Goal: Transaction & Acquisition: Purchase product/service

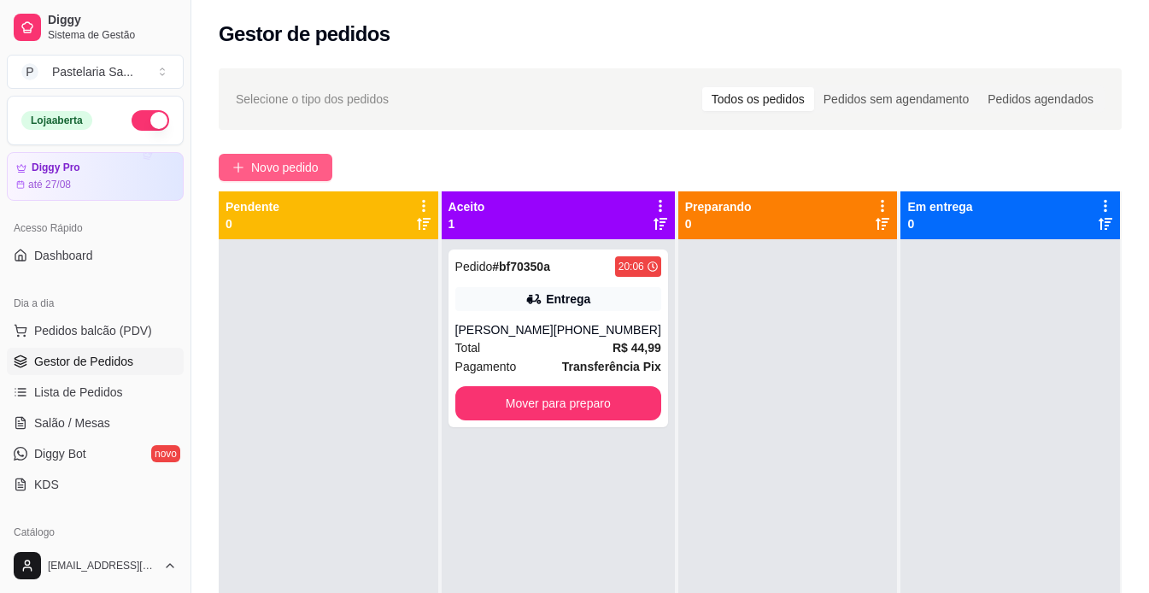
click at [252, 167] on span "Novo pedido" at bounding box center [284, 167] width 67 height 19
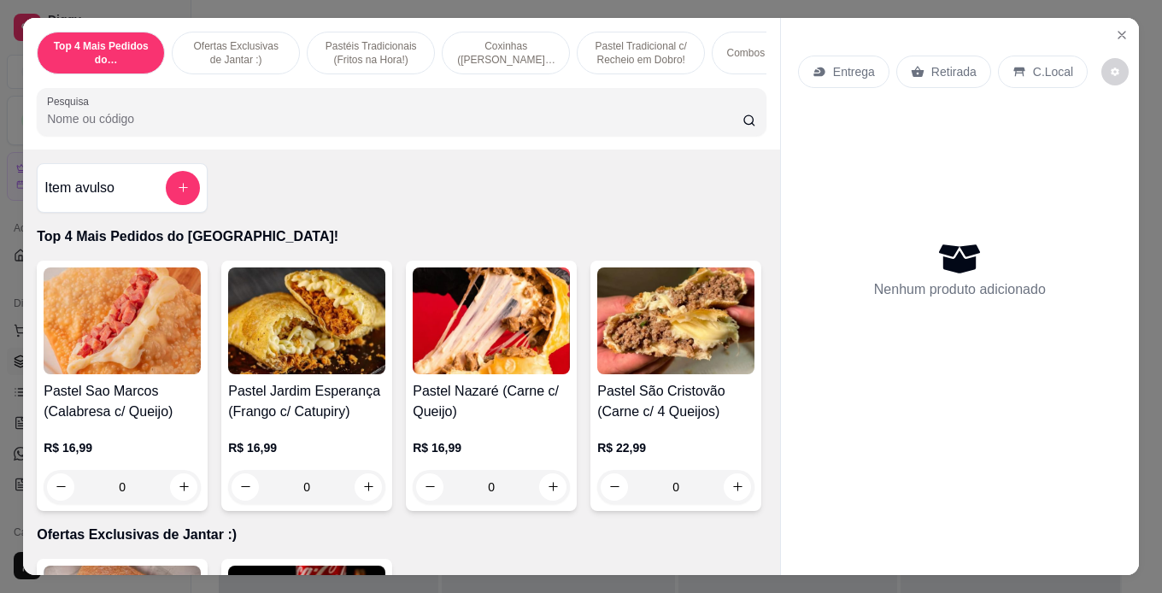
click at [181, 501] on div "0" at bounding box center [122, 487] width 157 height 34
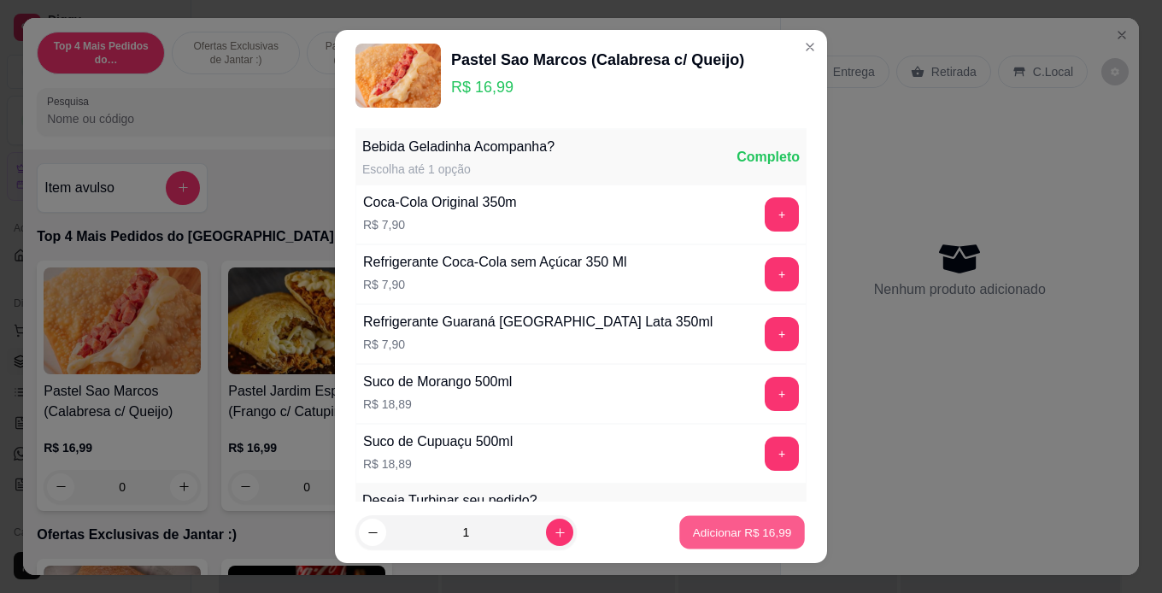
click at [699, 535] on p "Adicionar R$ 16,99" at bounding box center [742, 532] width 99 height 16
type input "1"
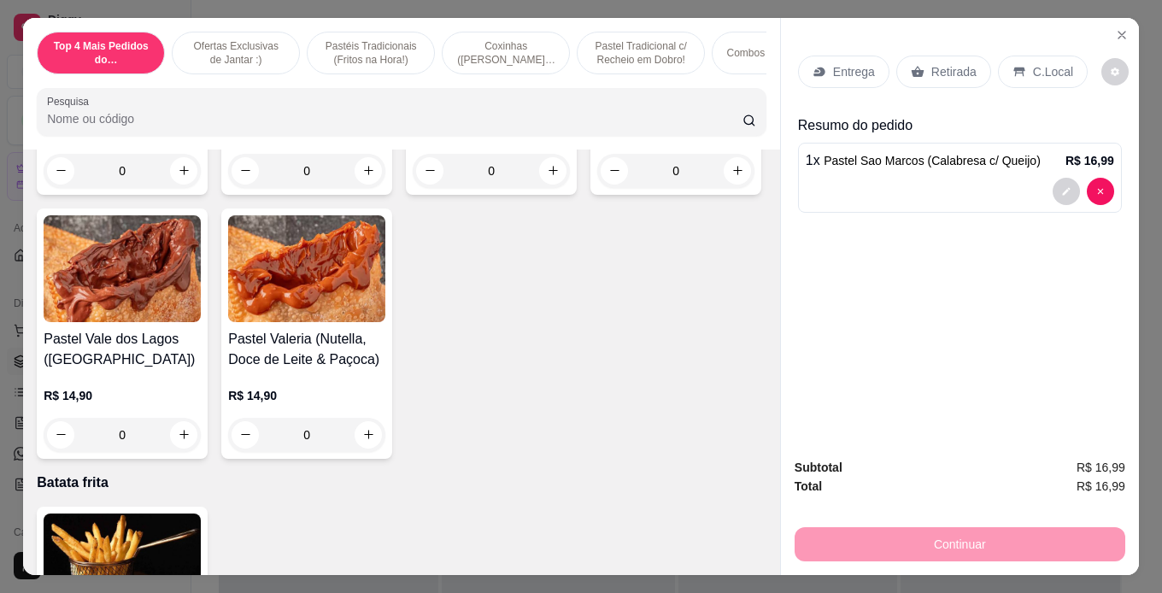
scroll to position [5380, 0]
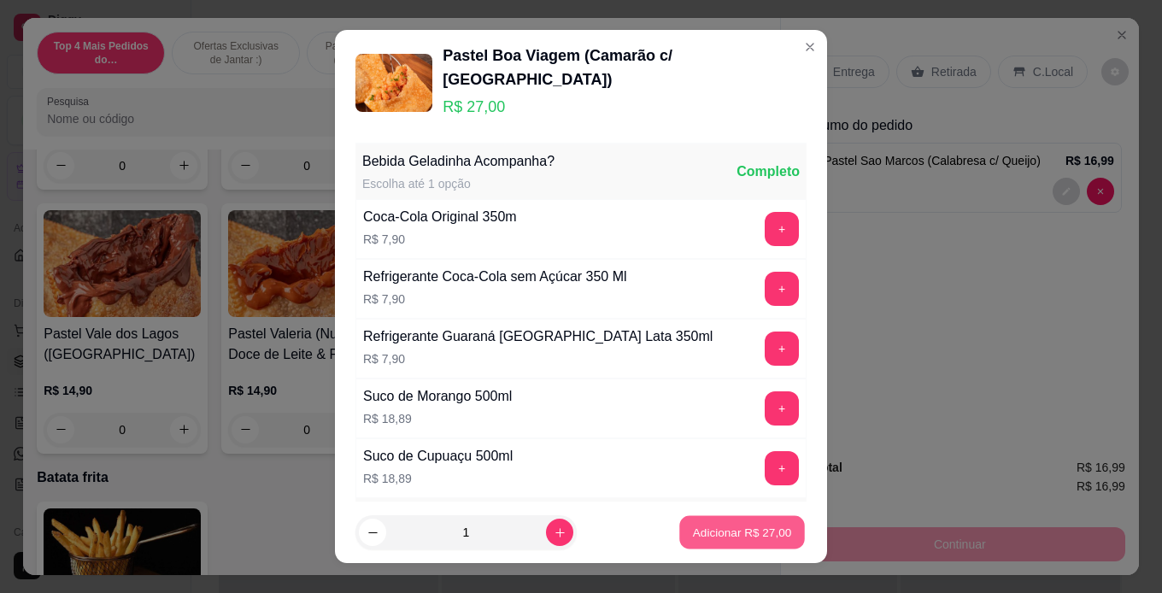
click at [701, 546] on button "Adicionar R$ 27,00" at bounding box center [742, 532] width 126 height 33
type input "1"
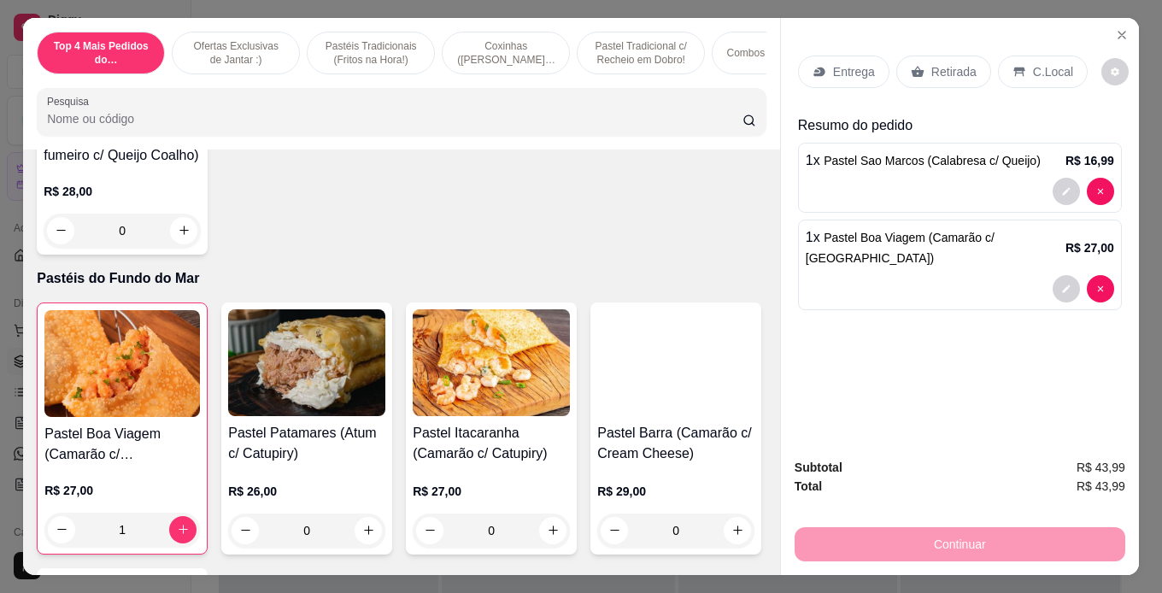
scroll to position [4356, 0]
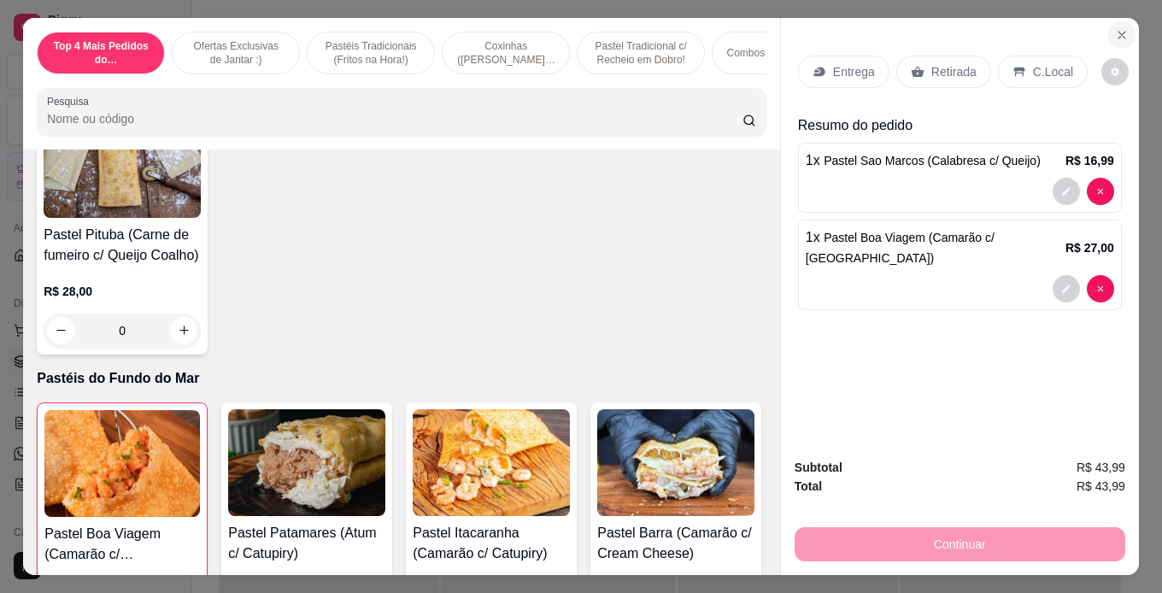
click at [1117, 32] on icon "Close" at bounding box center [1122, 35] width 14 height 14
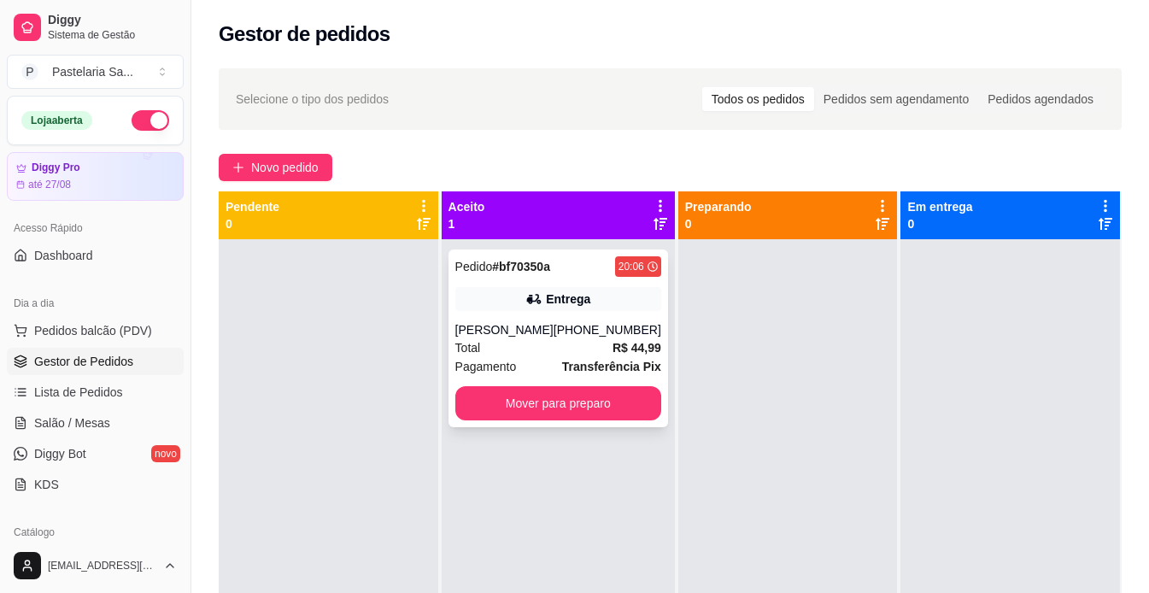
click at [581, 340] on div "Total R$ 44,99" at bounding box center [558, 347] width 206 height 19
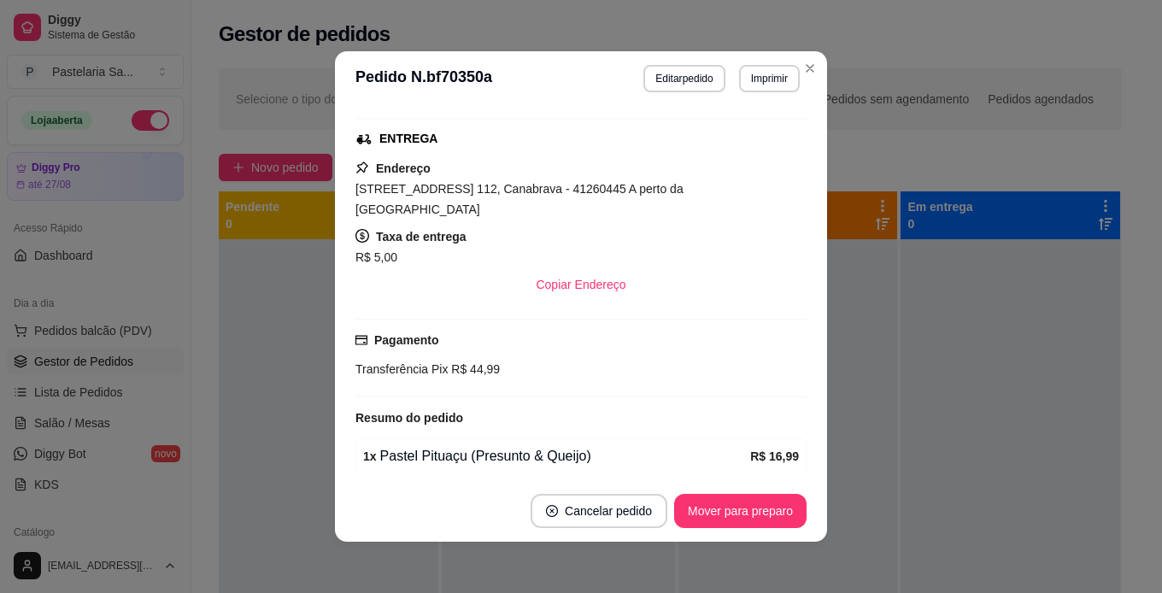
scroll to position [356, 0]
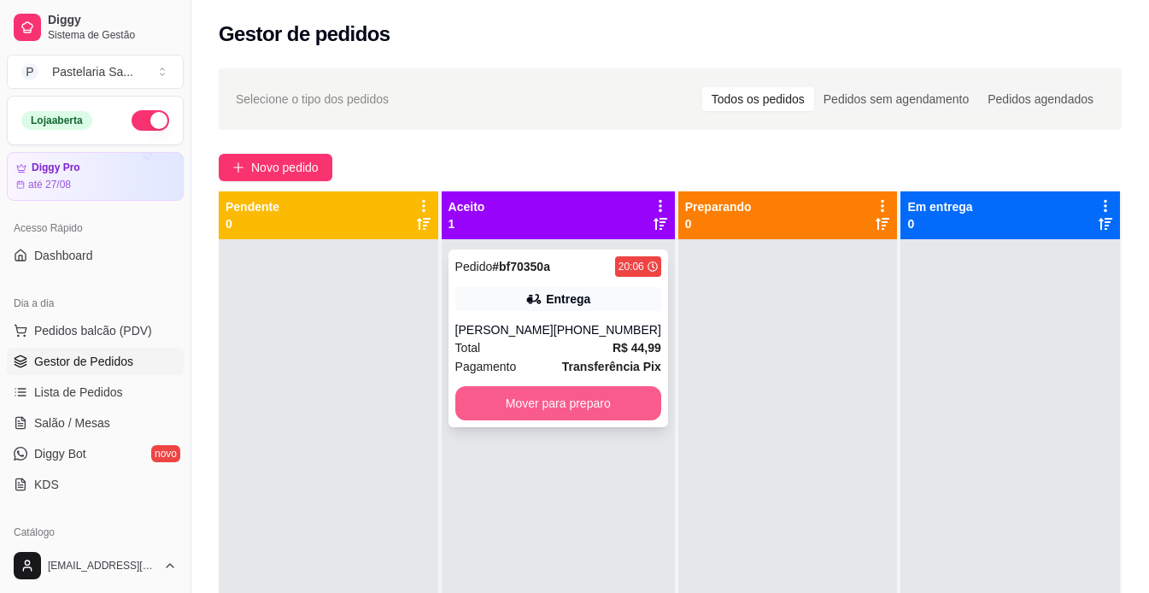
click at [559, 398] on button "Mover para preparo" at bounding box center [558, 403] width 206 height 34
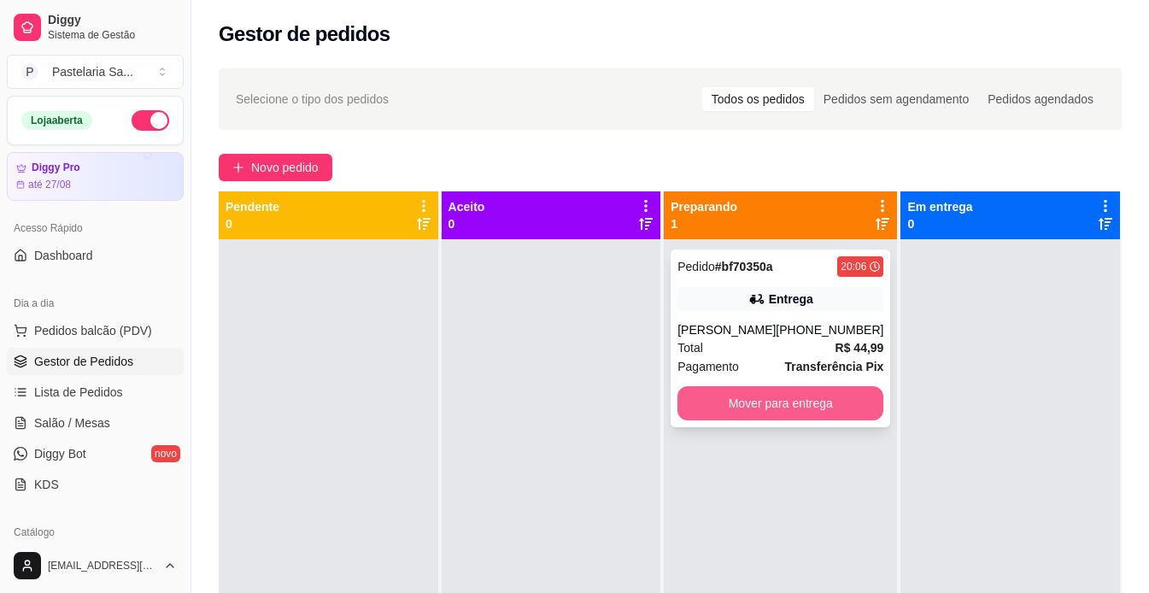
click at [746, 389] on button "Mover para entrega" at bounding box center [780, 403] width 206 height 34
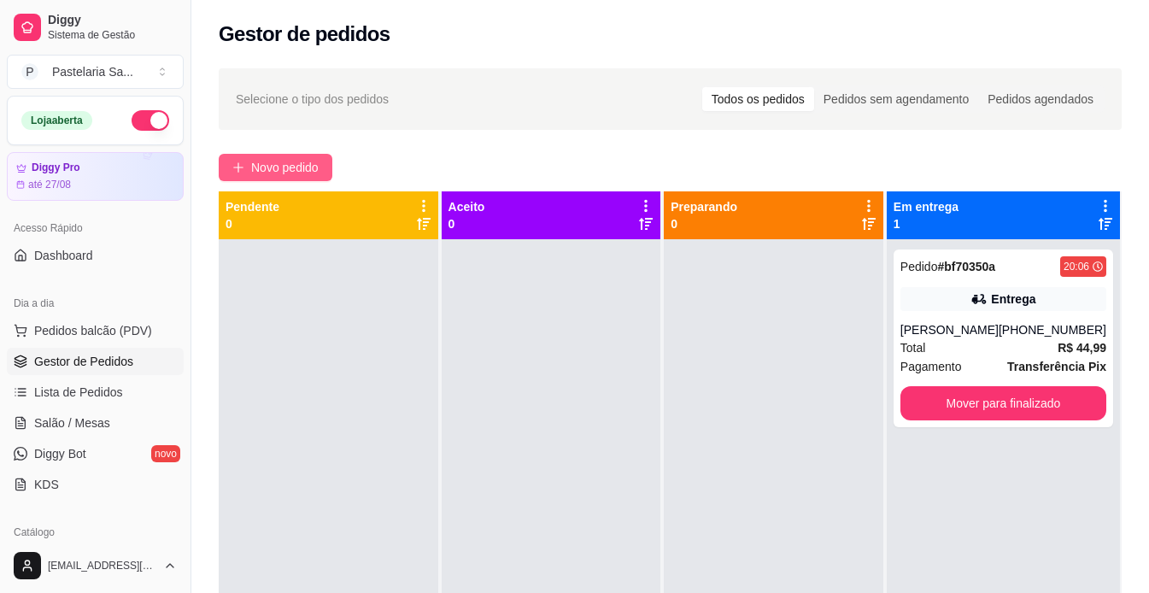
click at [327, 169] on button "Novo pedido" at bounding box center [276, 167] width 114 height 27
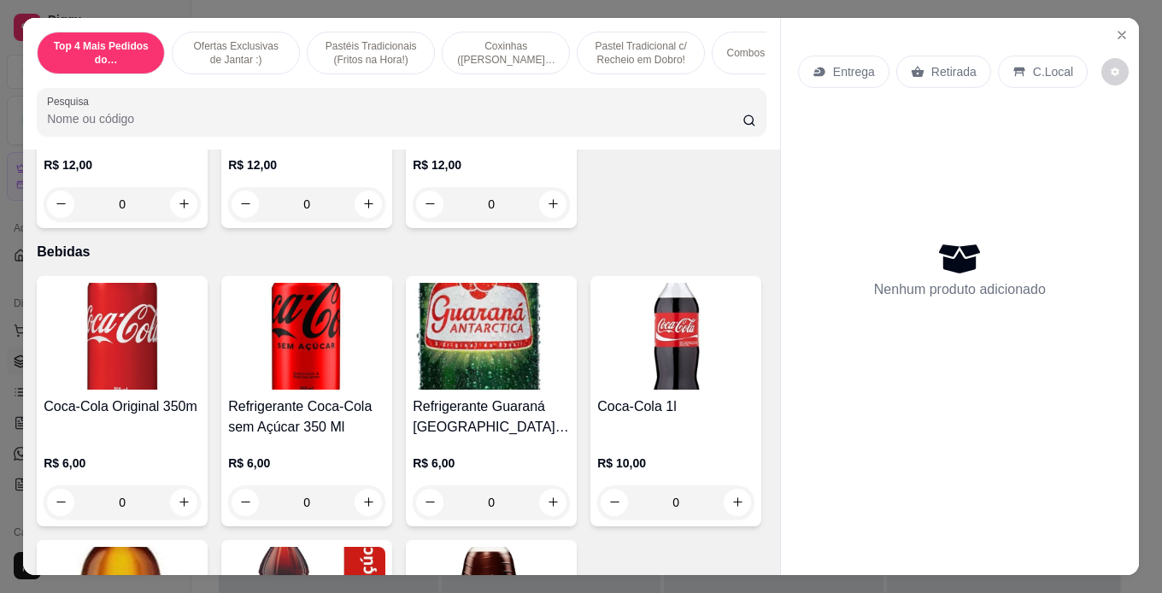
scroll to position [6149, 0]
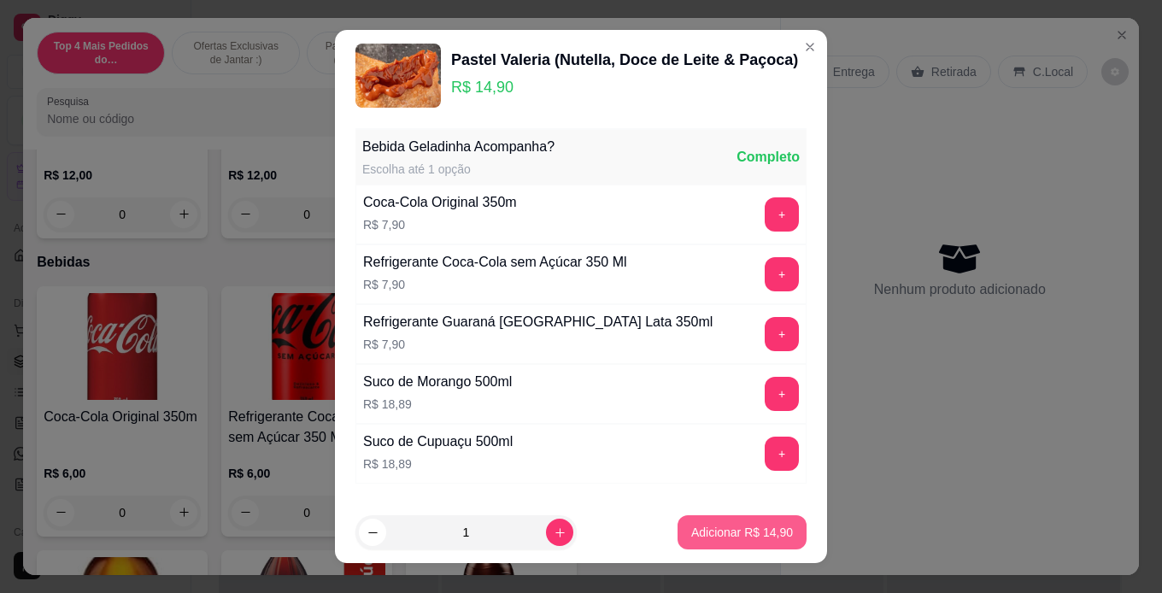
click at [734, 541] on button "Adicionar R$ 14,90" at bounding box center [741, 532] width 129 height 34
type input "1"
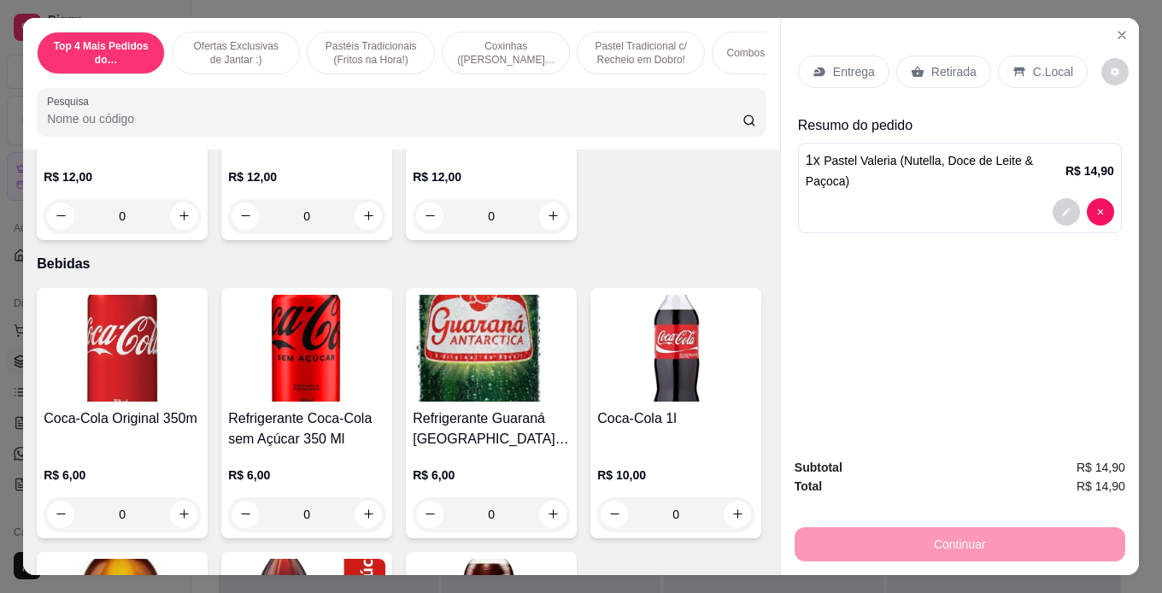
click at [936, 534] on div "Continuar" at bounding box center [959, 542] width 331 height 38
click at [920, 198] on div at bounding box center [959, 211] width 308 height 27
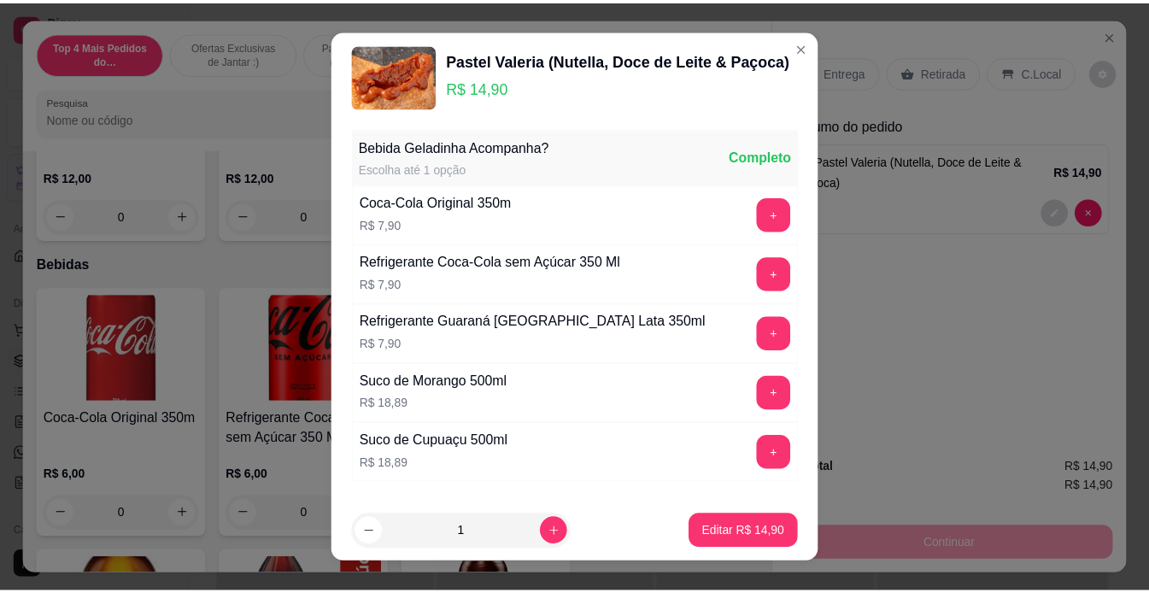
scroll to position [109, 0]
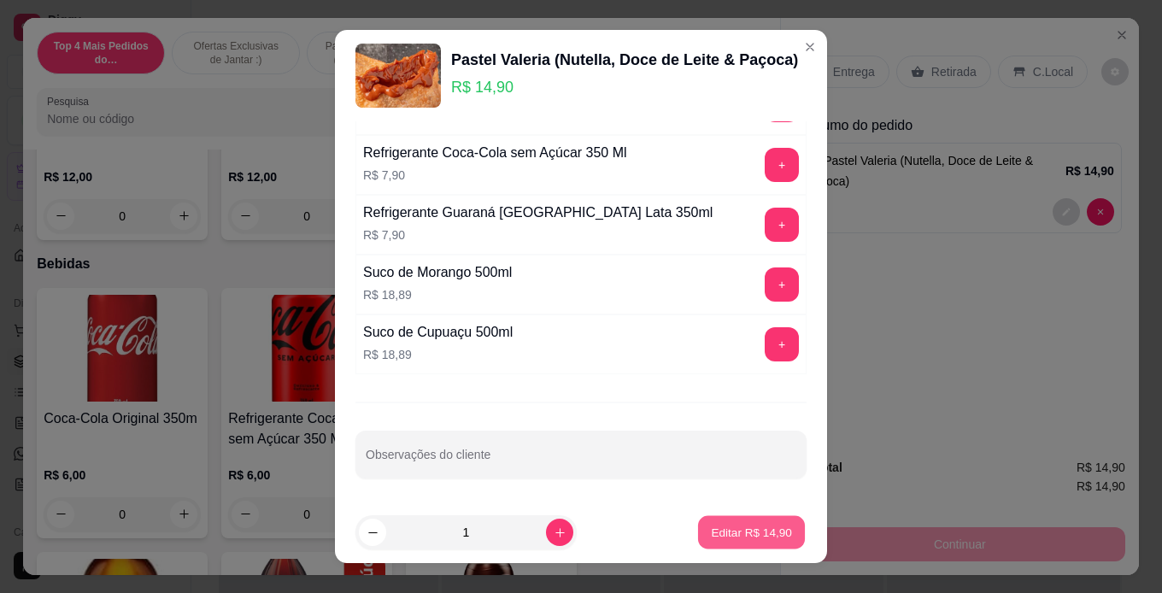
click at [711, 531] on p "Editar R$ 14,90" at bounding box center [751, 532] width 80 height 16
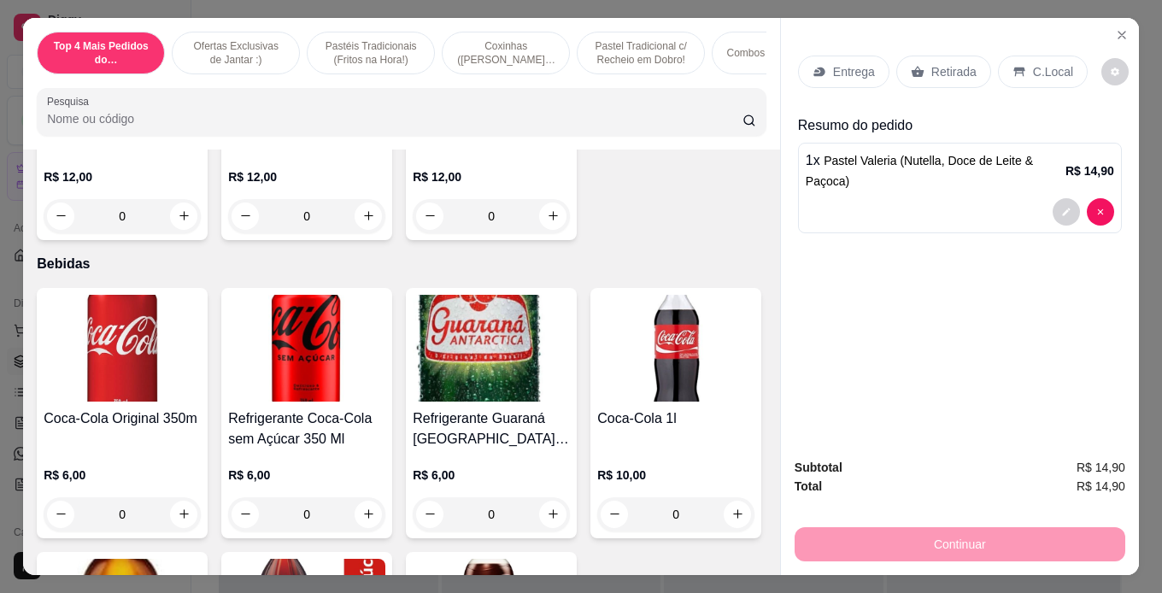
click at [827, 526] on div "Continuar" at bounding box center [959, 542] width 331 height 38
click at [811, 469] on span "Subtotal" at bounding box center [818, 467] width 48 height 19
click at [839, 463] on div "Subtotal R$ 14,90" at bounding box center [959, 467] width 331 height 19
click at [1094, 465] on span "R$ 14,90" at bounding box center [1100, 467] width 49 height 19
click at [1097, 477] on span "R$ 14,90" at bounding box center [1100, 486] width 49 height 19
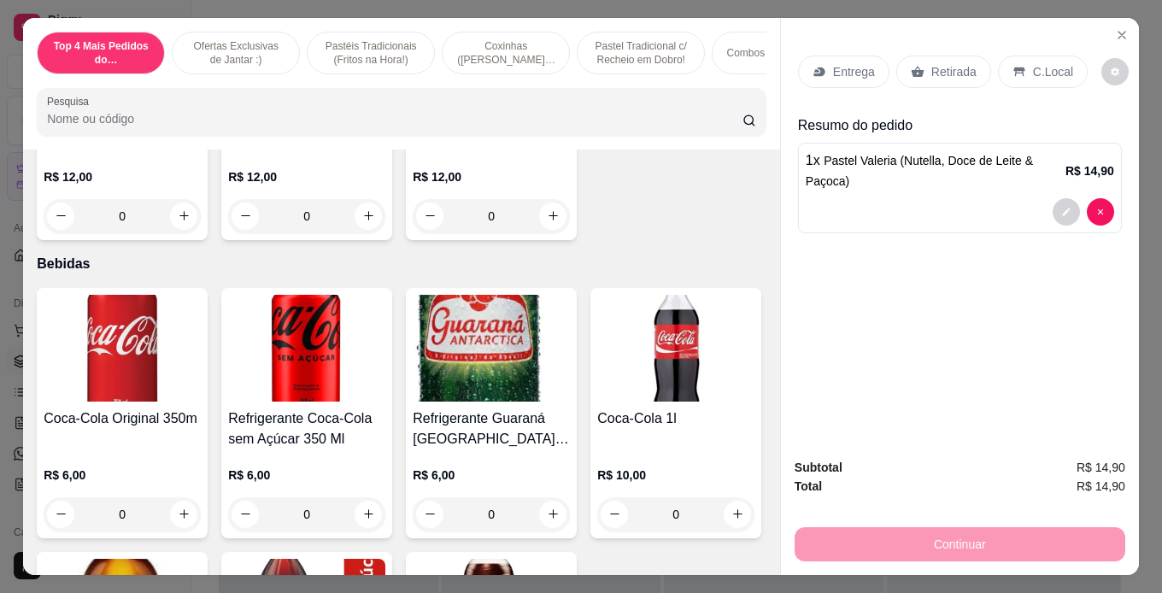
click at [932, 68] on p "Retirada" at bounding box center [953, 71] width 45 height 17
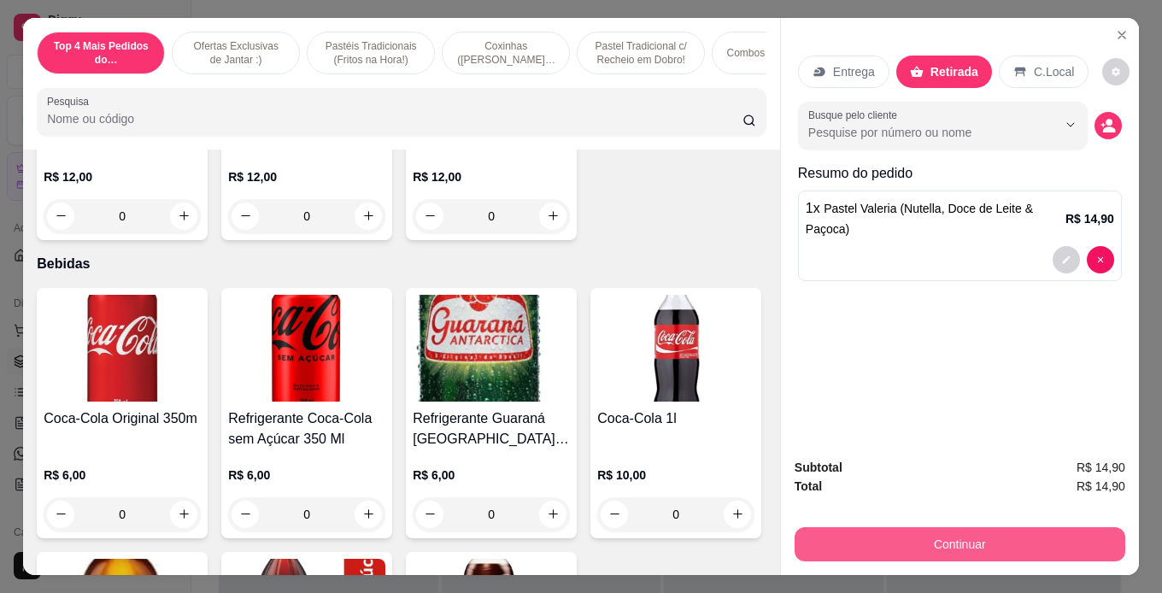
click at [1008, 535] on button "Continuar" at bounding box center [959, 544] width 331 height 34
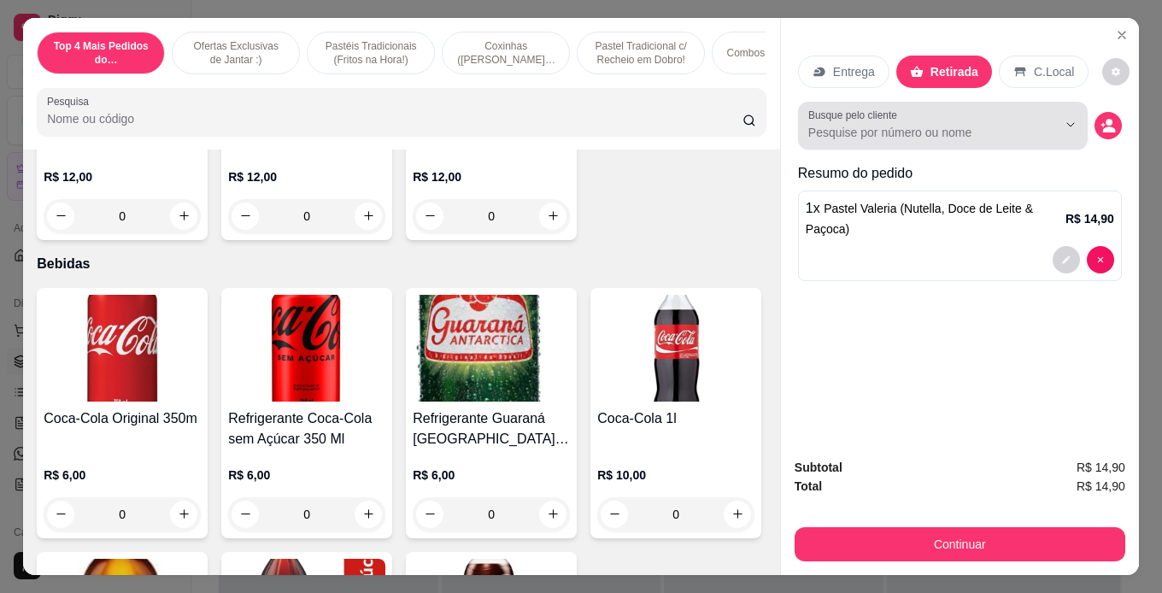
click at [948, 115] on div at bounding box center [942, 125] width 269 height 34
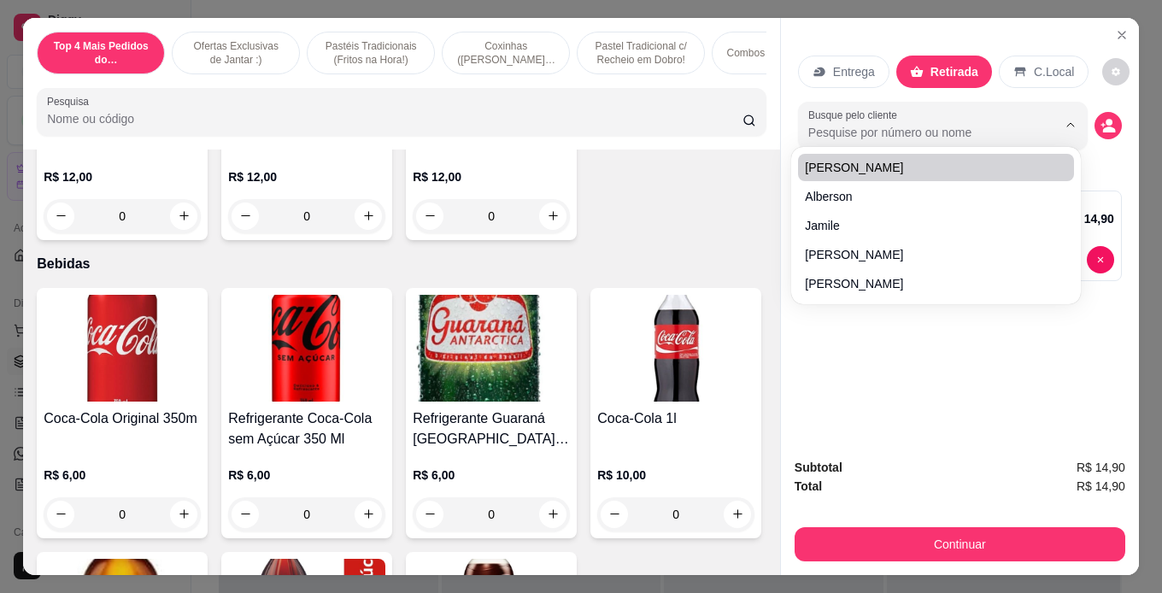
type input "d"
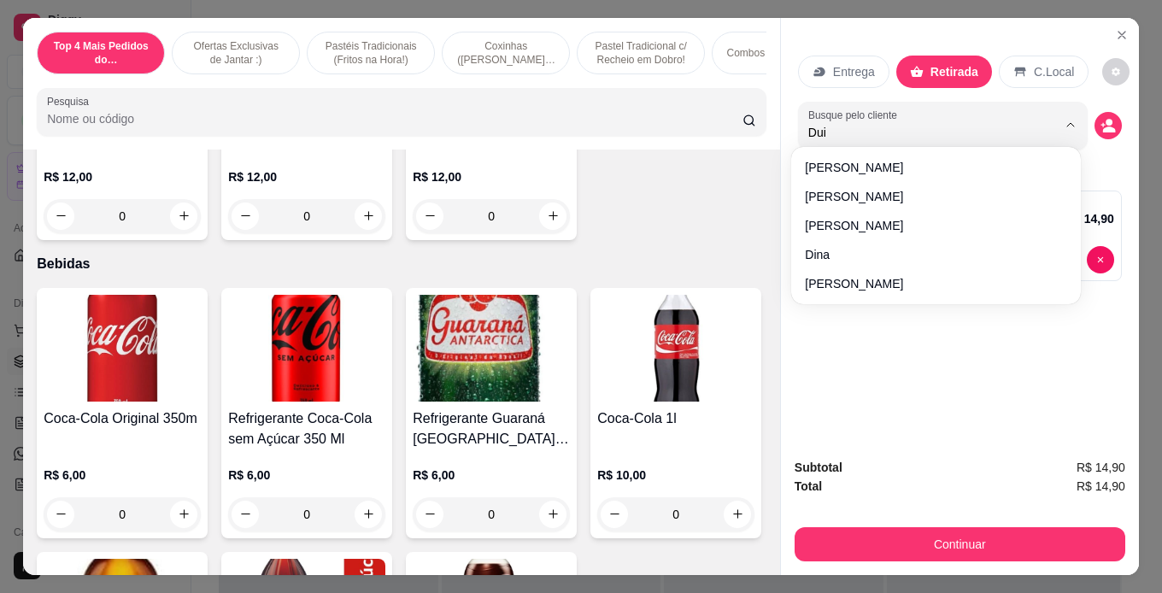
type input "Duin"
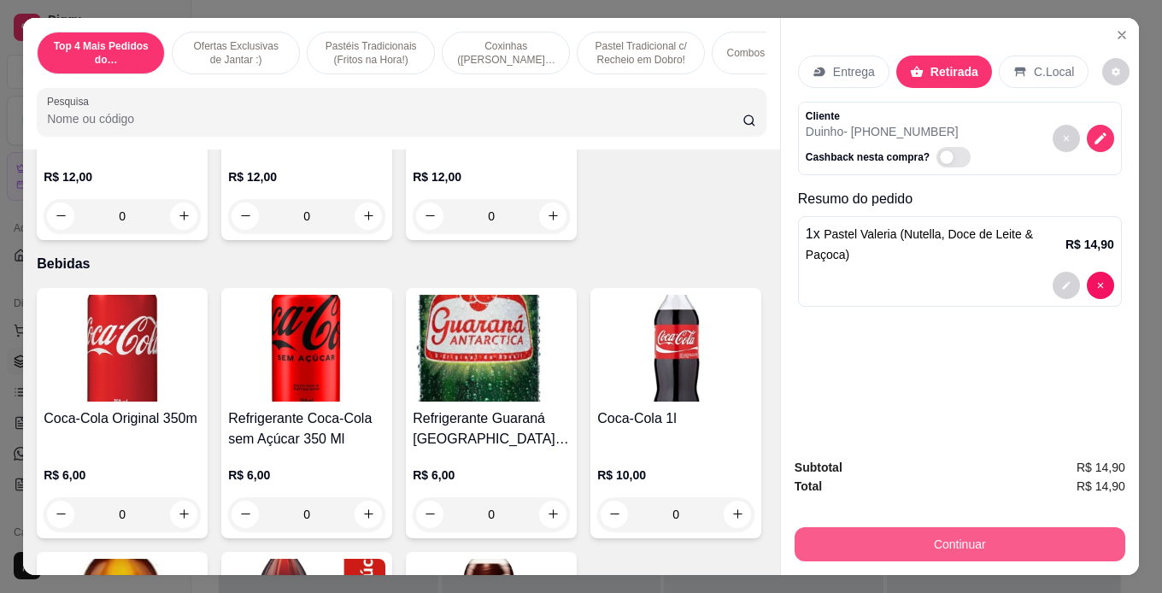
click at [904, 530] on button "Continuar" at bounding box center [959, 544] width 331 height 34
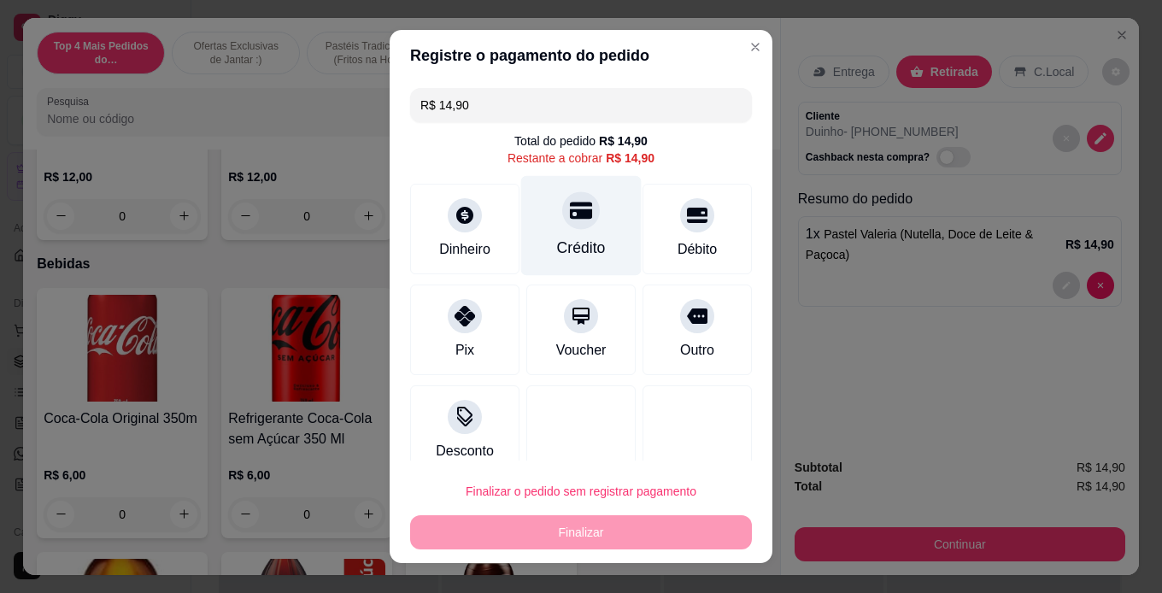
click at [590, 232] on div "Crédito" at bounding box center [581, 225] width 120 height 100
type input "R$ 0,00"
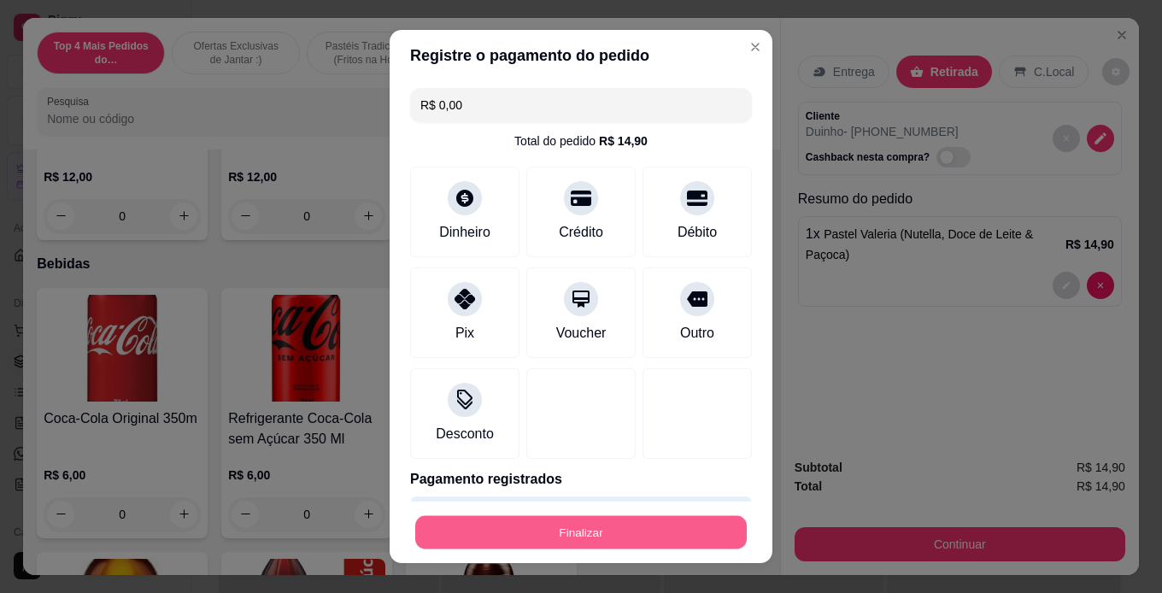
click at [577, 528] on button "Finalizar" at bounding box center [580, 532] width 331 height 33
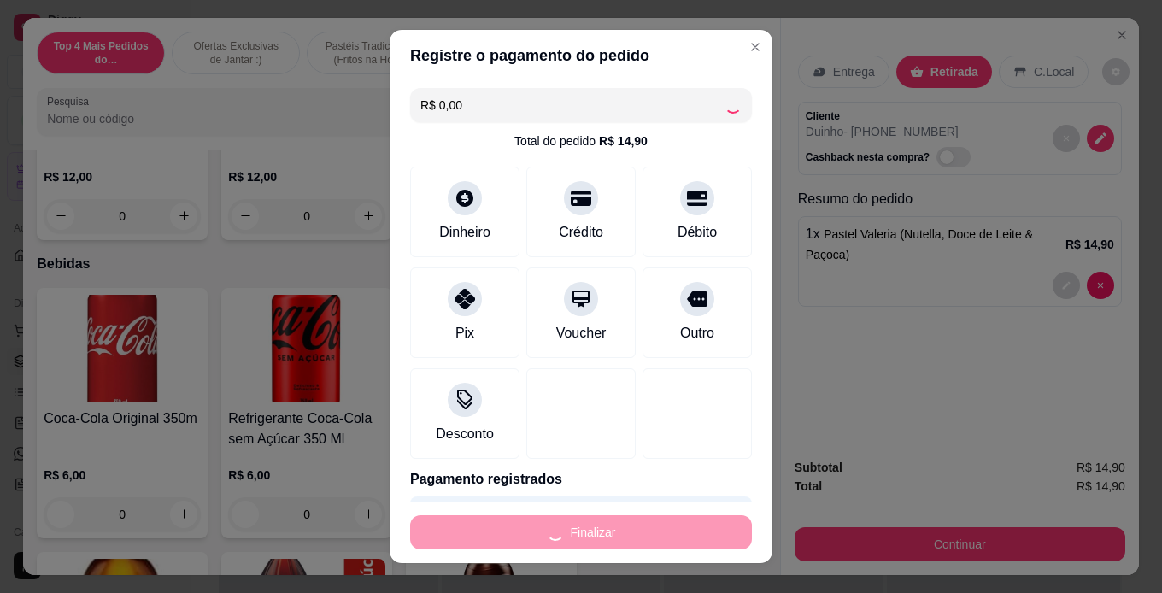
type input "0"
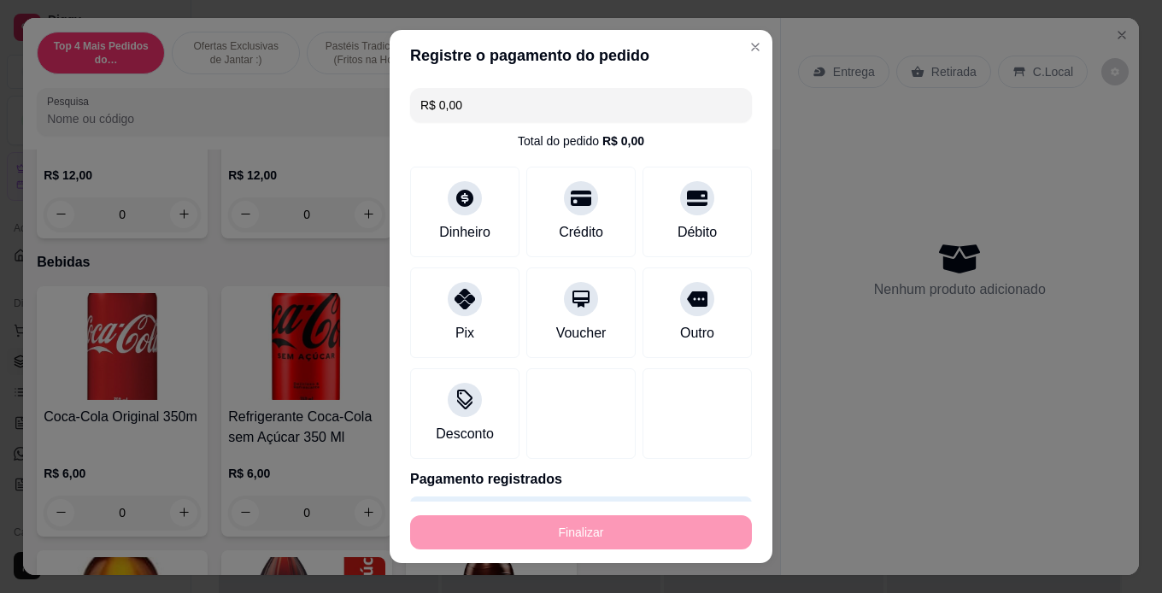
type input "-R$ 14,90"
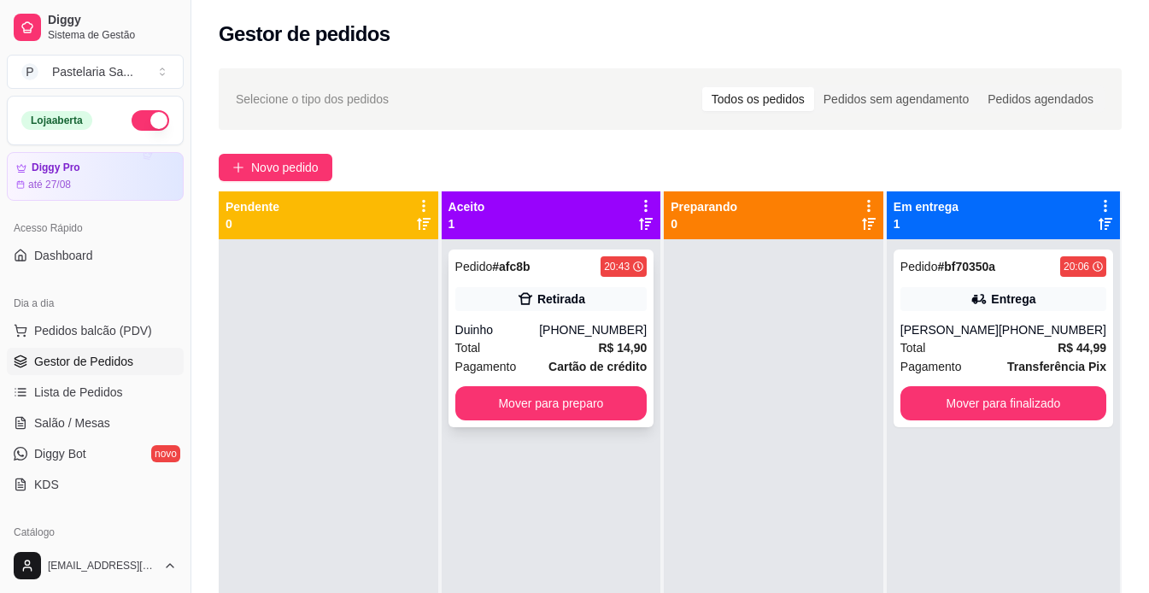
click at [593, 343] on div "Total R$ 14,90" at bounding box center [551, 347] width 192 height 19
click at [586, 397] on button "Mover para preparo" at bounding box center [551, 403] width 186 height 33
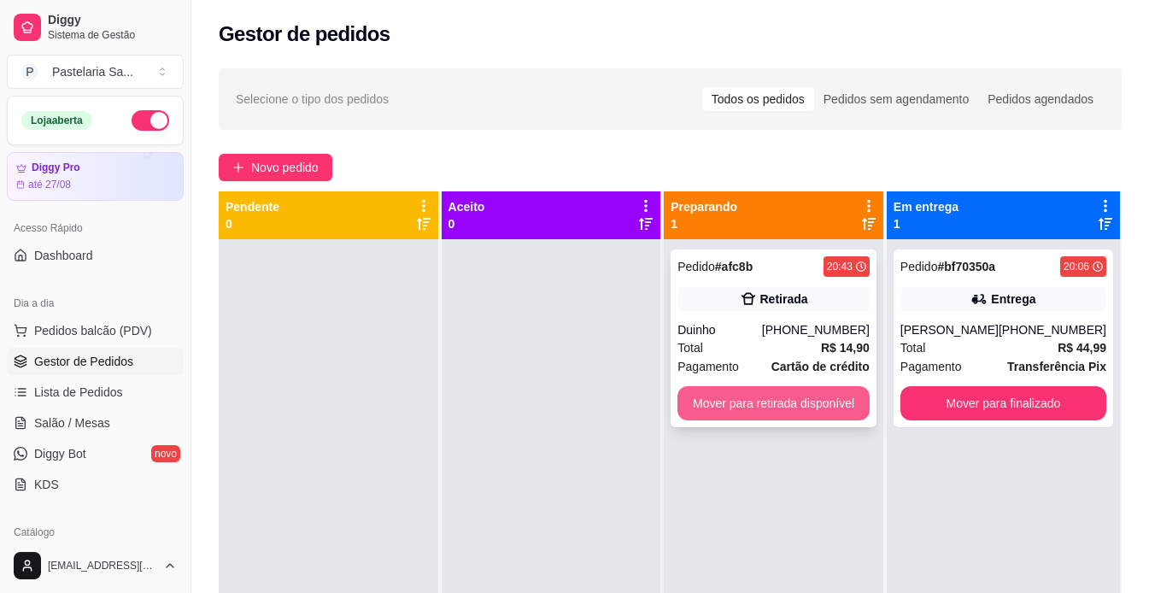
click at [763, 411] on button "Mover para retirada disponível" at bounding box center [773, 403] width 192 height 34
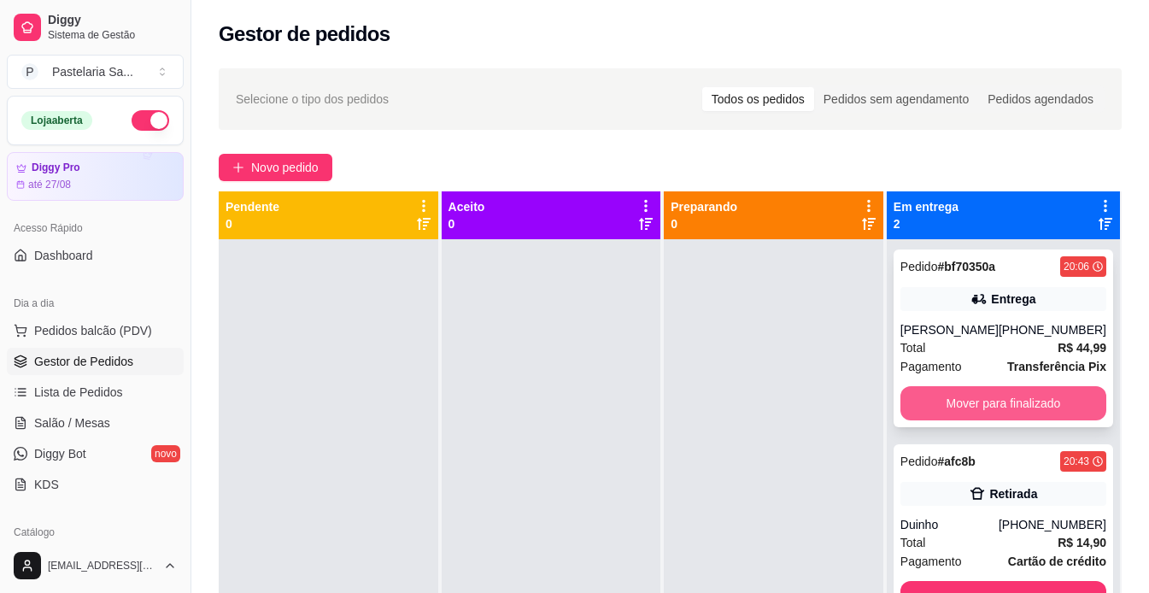
click at [980, 401] on button "Mover para finalizado" at bounding box center [1003, 403] width 206 height 34
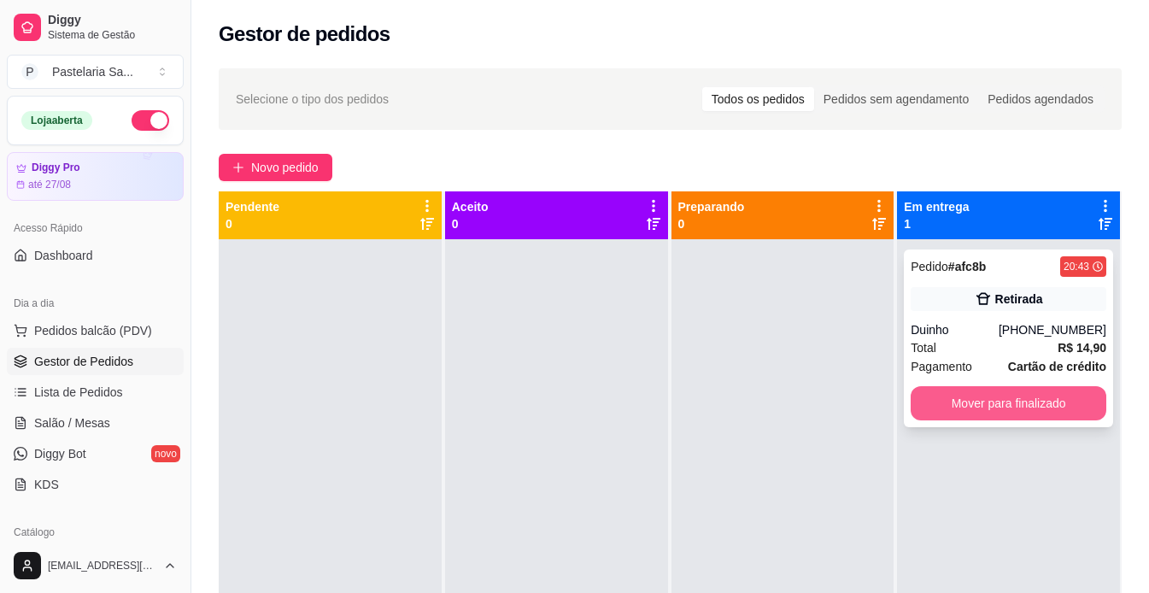
click at [980, 401] on button "Mover para finalizado" at bounding box center [1008, 403] width 196 height 34
